Goal: Task Accomplishment & Management: Manage account settings

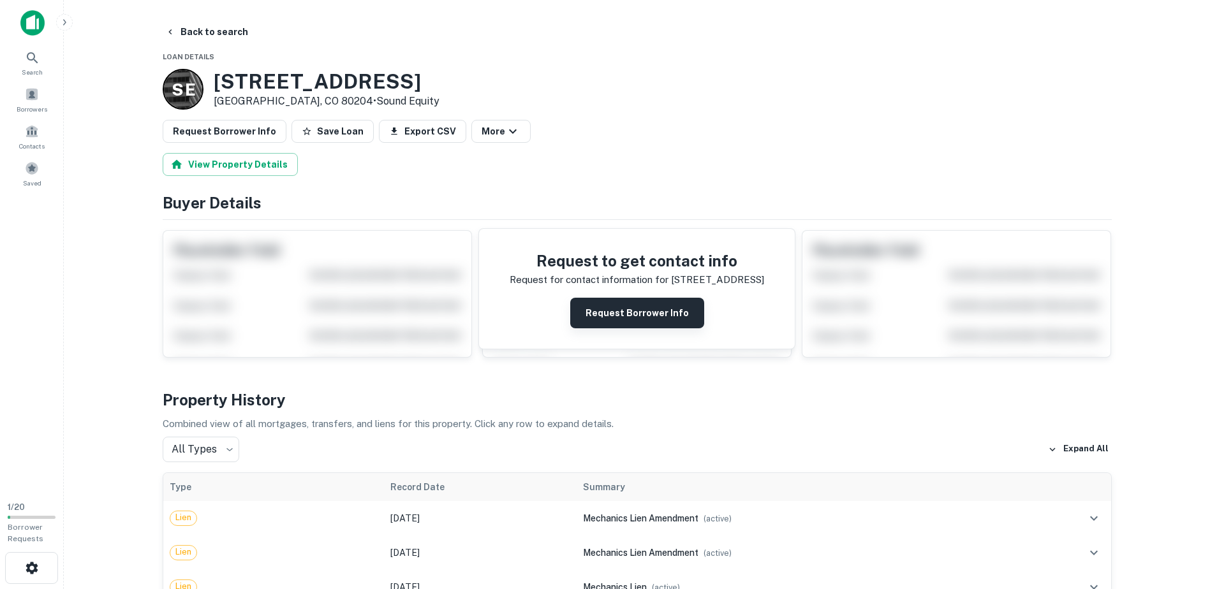
click at [627, 318] on button "Request Borrower Info" at bounding box center [637, 313] width 134 height 31
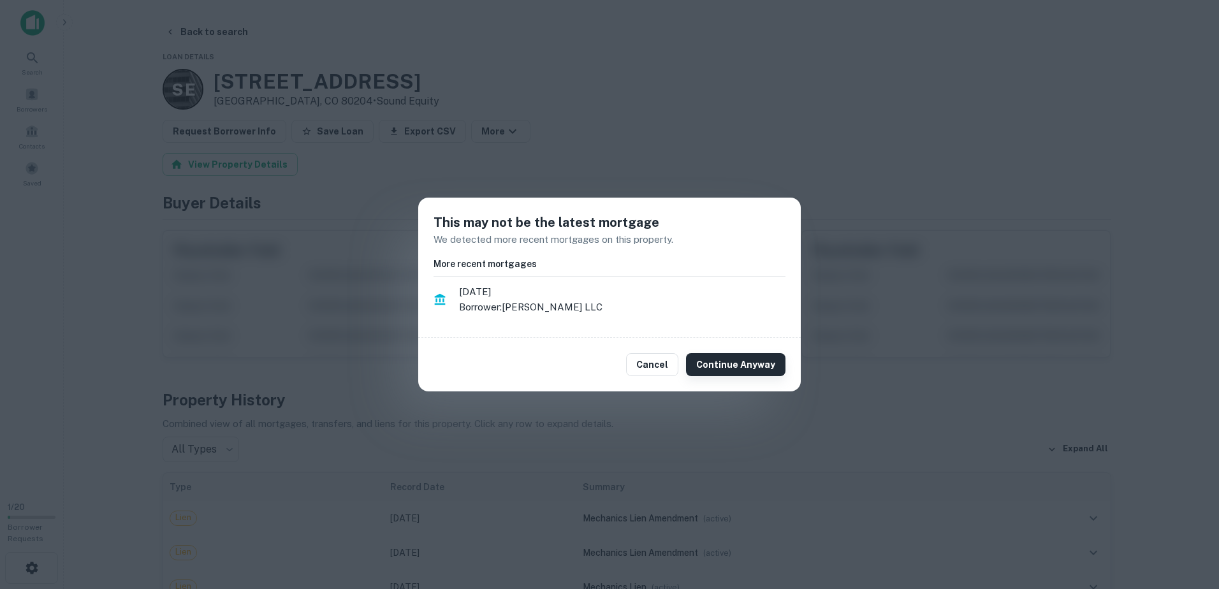
click at [735, 364] on button "Continue Anyway" at bounding box center [735, 364] width 99 height 23
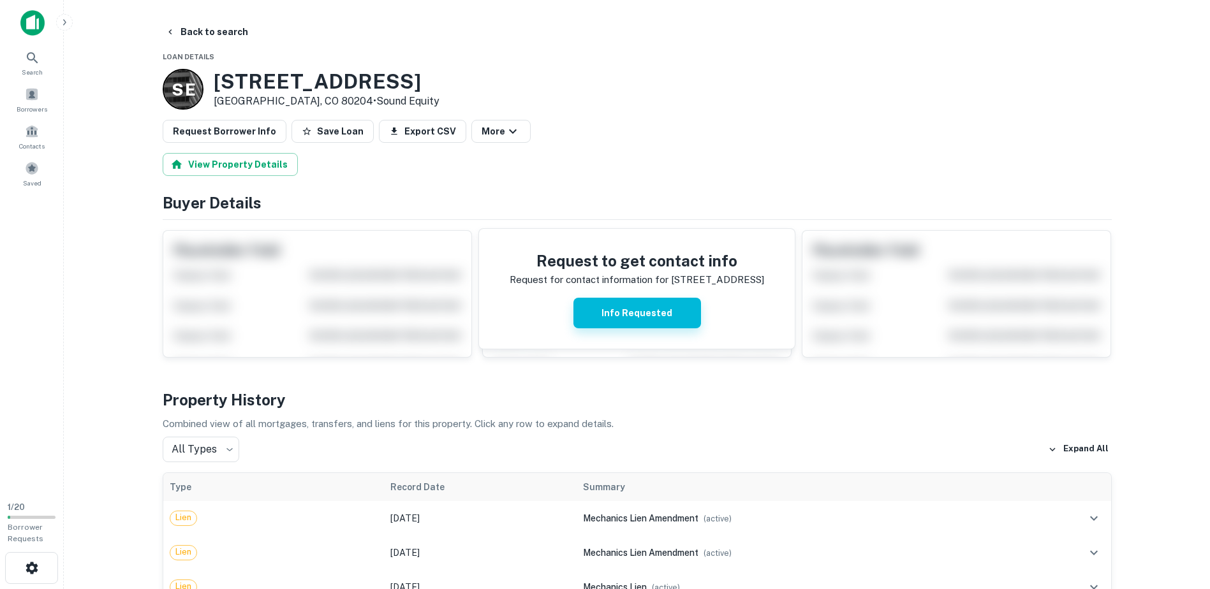
click at [656, 313] on button "Info Requested" at bounding box center [637, 313] width 128 height 31
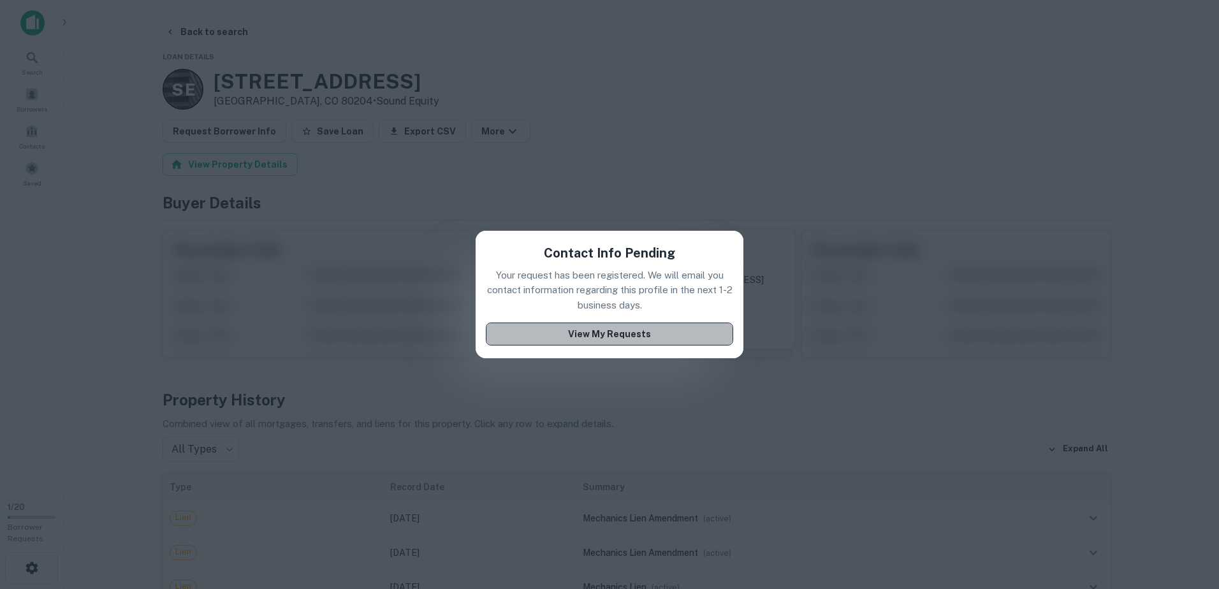
click at [696, 333] on button "View My Requests" at bounding box center [609, 334] width 247 height 23
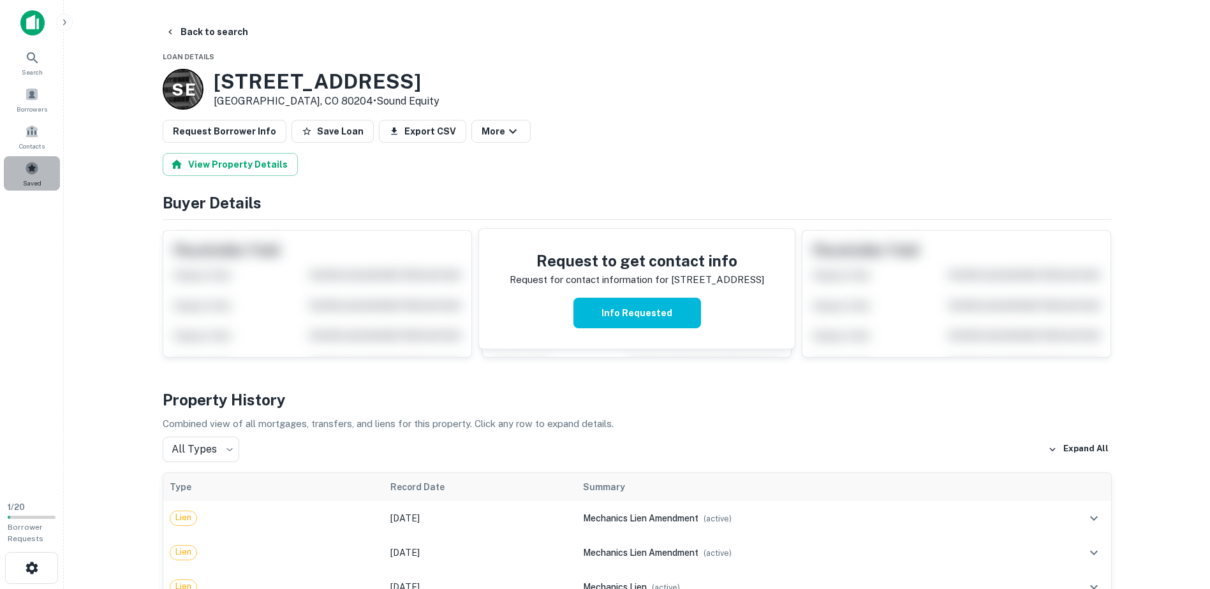
click at [42, 176] on div "Saved" at bounding box center [32, 173] width 56 height 34
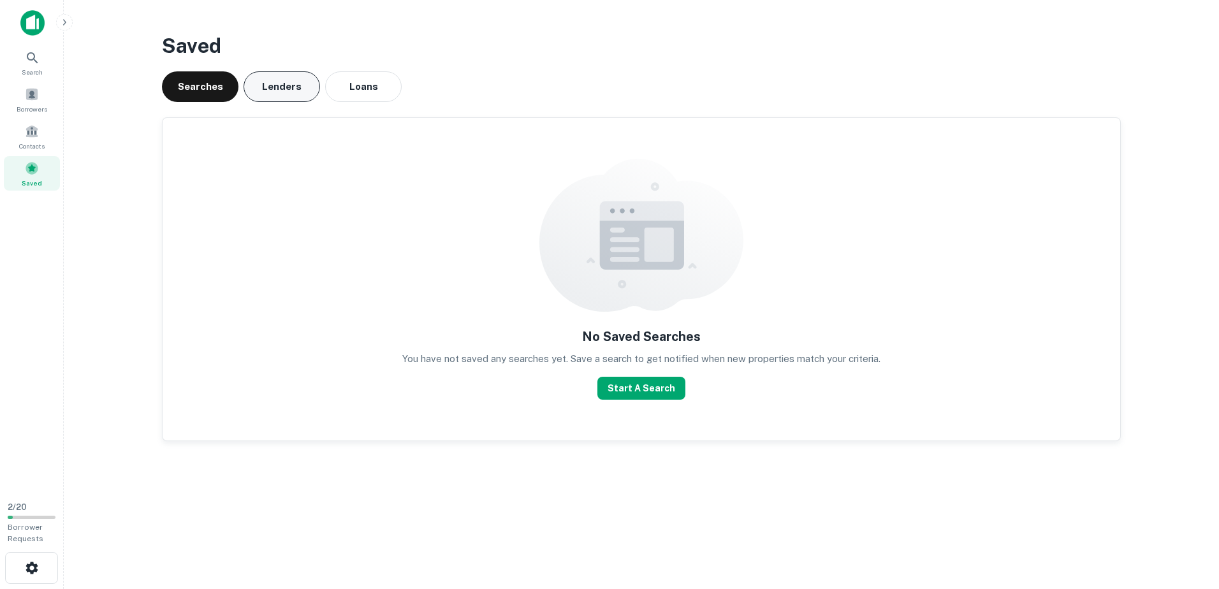
click at [296, 90] on button "Lenders" at bounding box center [282, 86] width 77 height 31
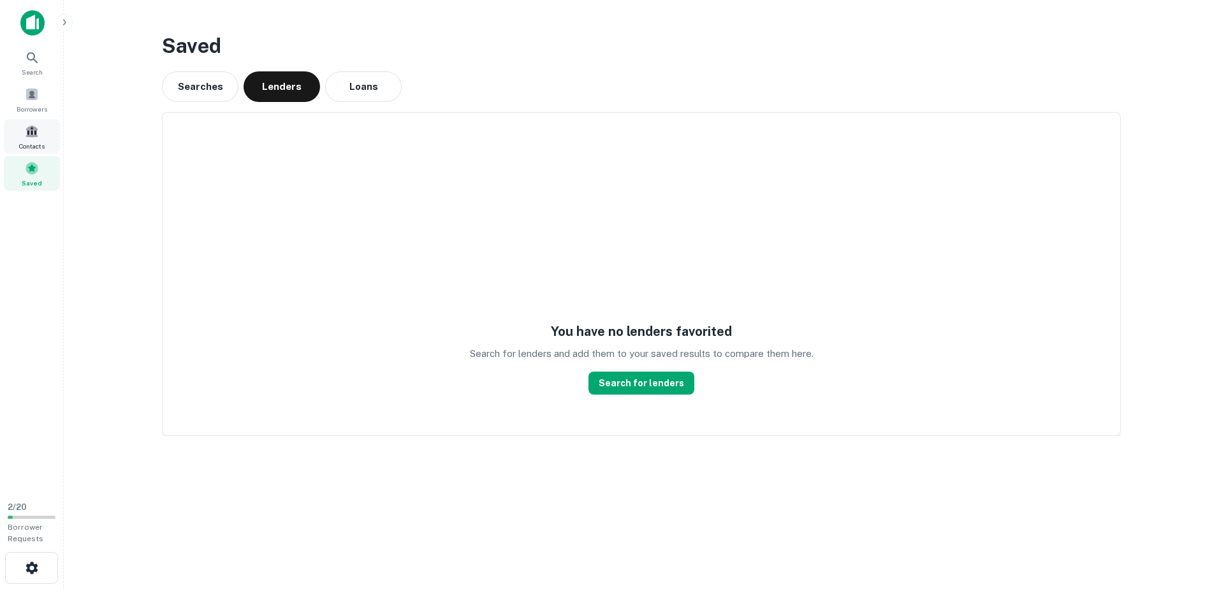
click at [46, 136] on div "Contacts" at bounding box center [32, 136] width 56 height 34
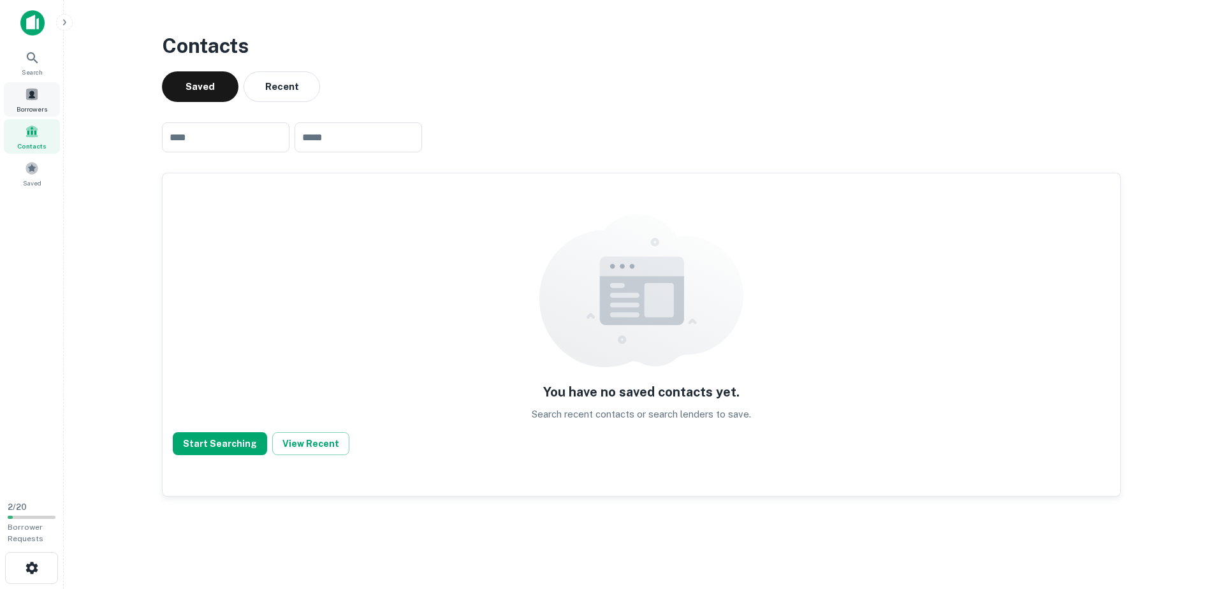
click at [33, 87] on span at bounding box center [32, 94] width 14 height 14
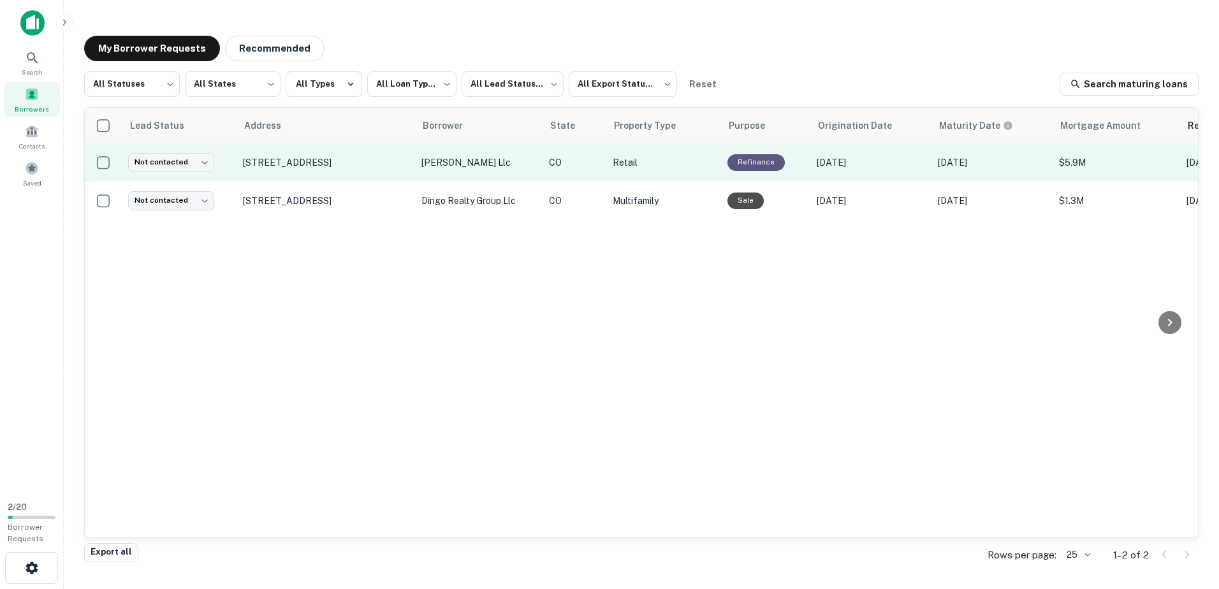
click at [710, 166] on p "Retail" at bounding box center [664, 163] width 102 height 14
